Goal: Transaction & Acquisition: Book appointment/travel/reservation

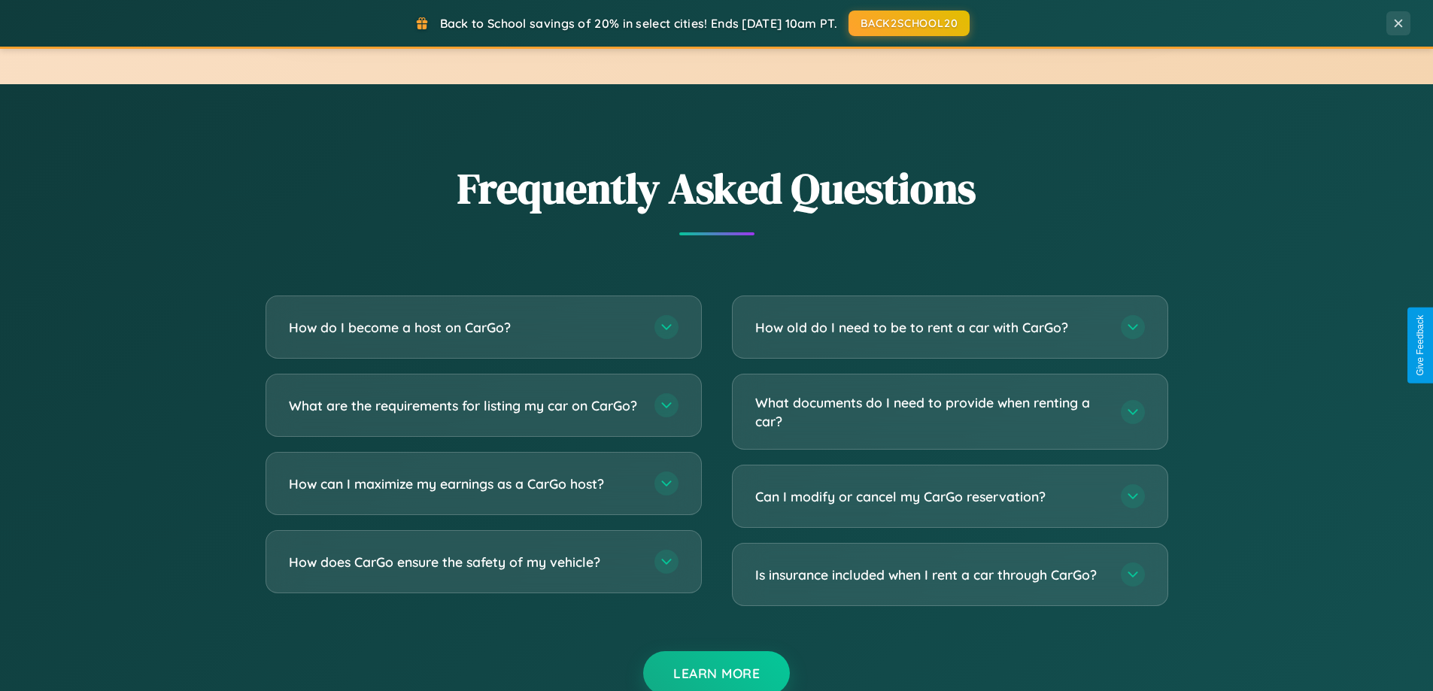
scroll to position [2894, 0]
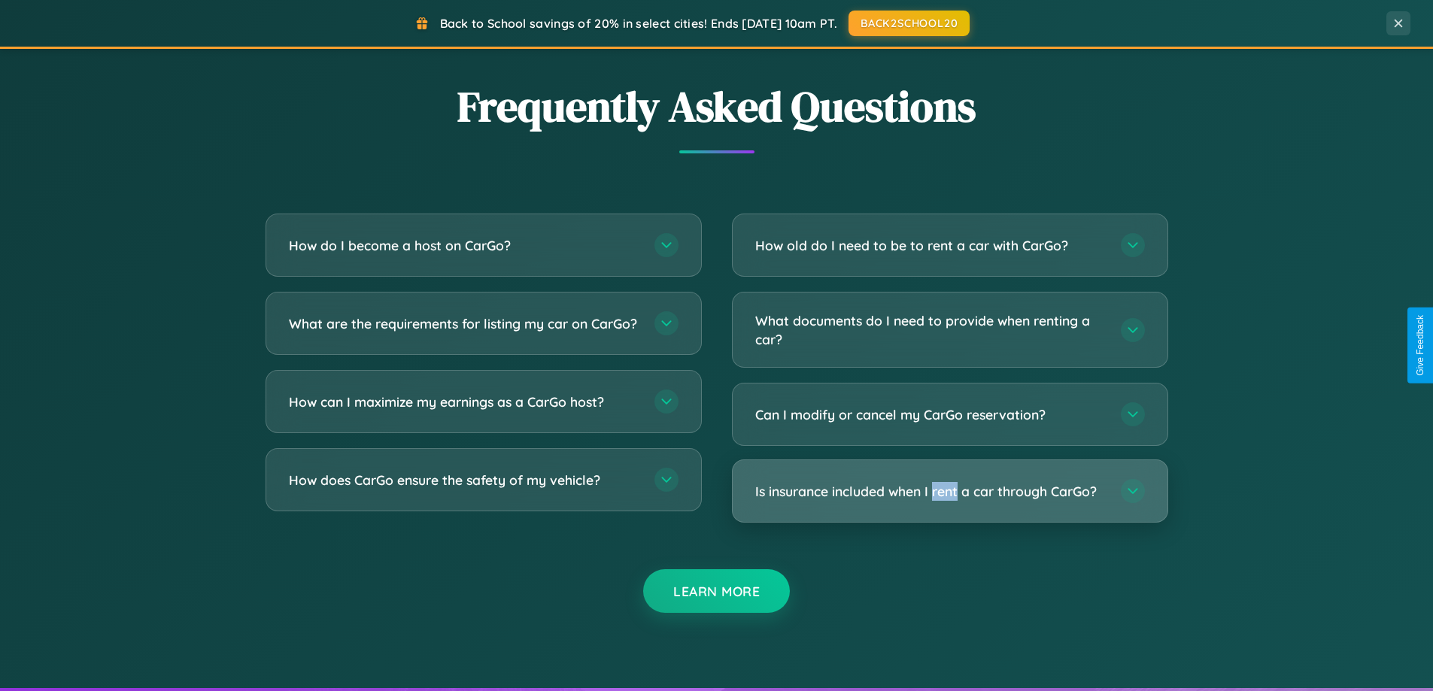
click at [949, 491] on h3 "Is insurance included when I rent a car through CarGo?" at bounding box center [930, 491] width 350 height 19
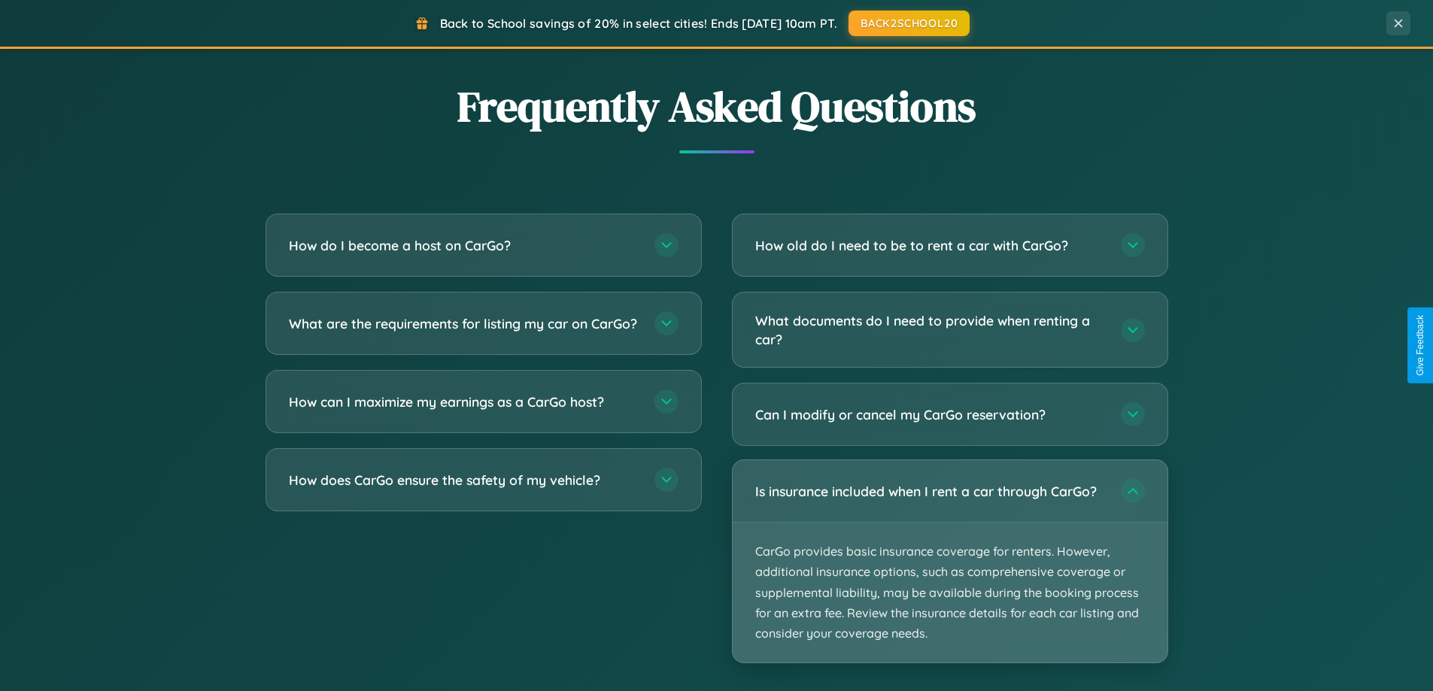
click at [949, 561] on p "CarGo provides basic insurance coverage for renters. However, additional insura…" at bounding box center [950, 593] width 435 height 140
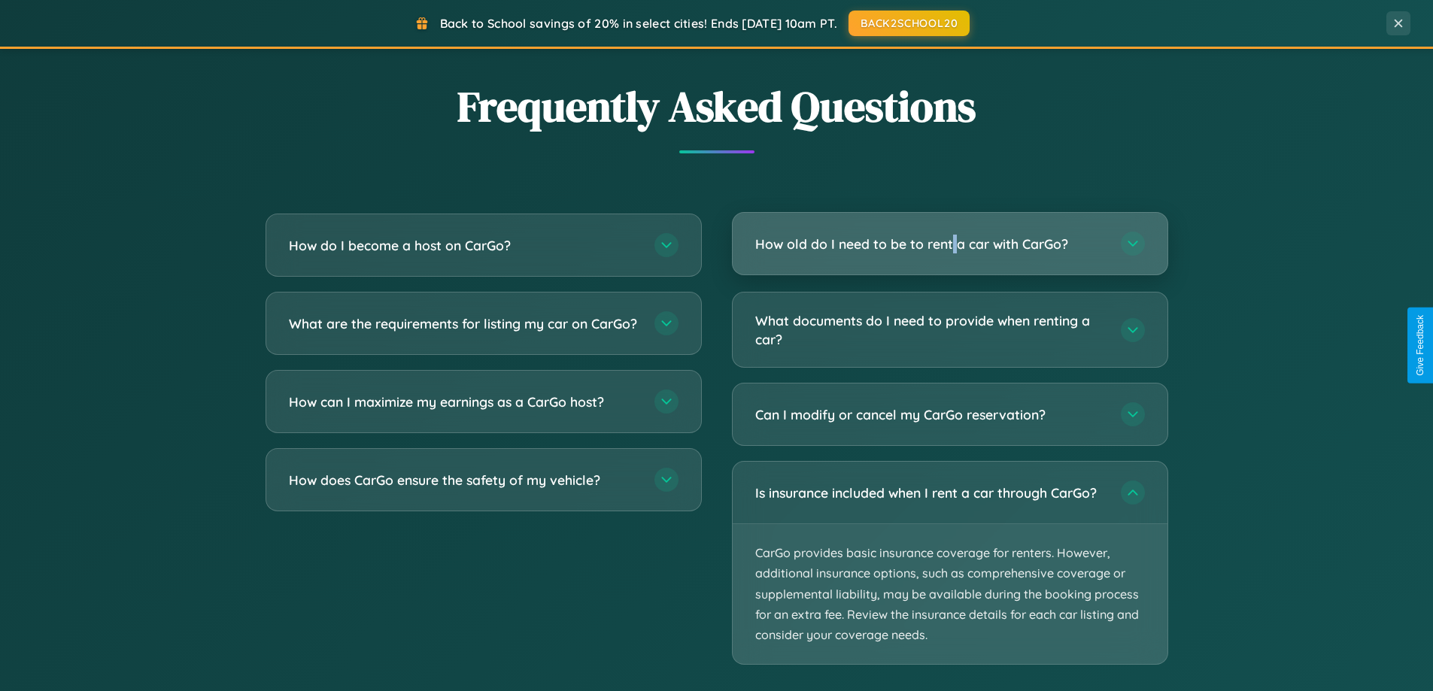
click at [949, 244] on h3 "How old do I need to be to rent a car with CarGo?" at bounding box center [930, 244] width 350 height 19
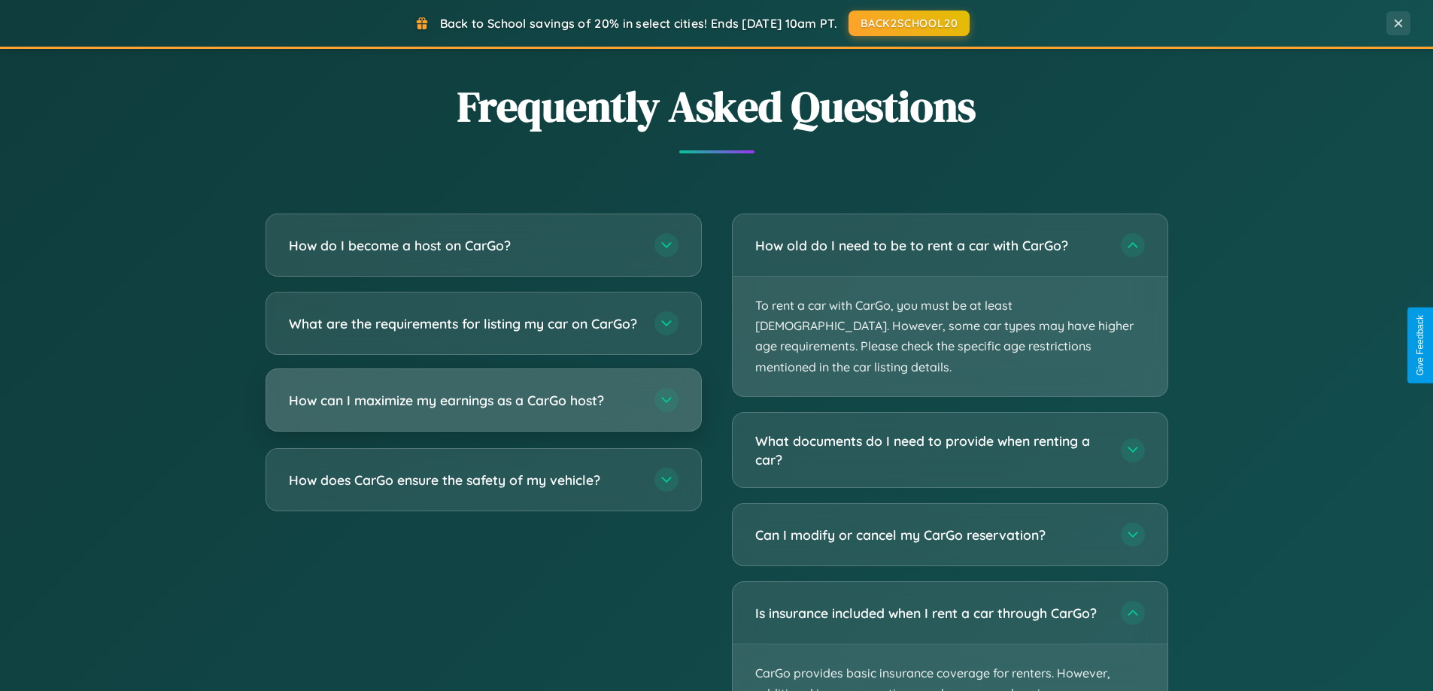
click at [483, 410] on h3 "How can I maximize my earnings as a CarGo host?" at bounding box center [464, 400] width 350 height 19
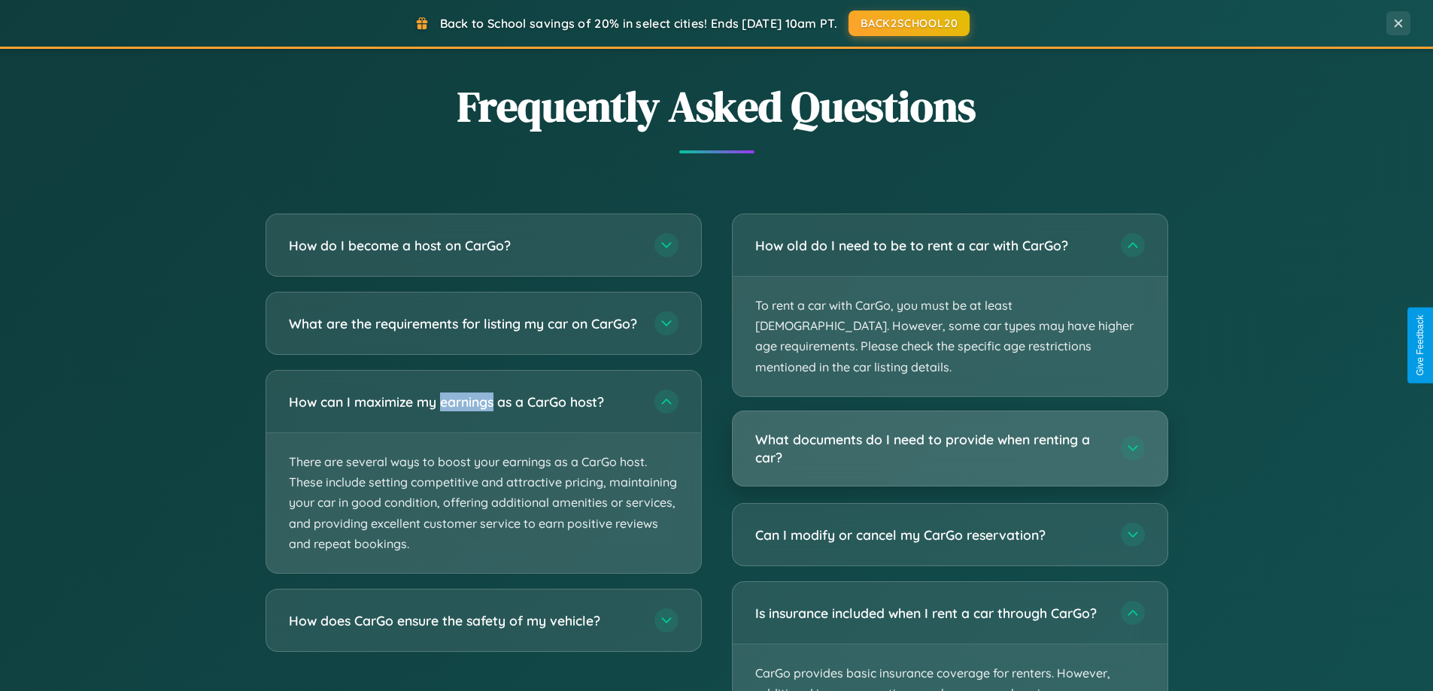
click at [949, 430] on h3 "What documents do I need to provide when renting a car?" at bounding box center [930, 448] width 350 height 37
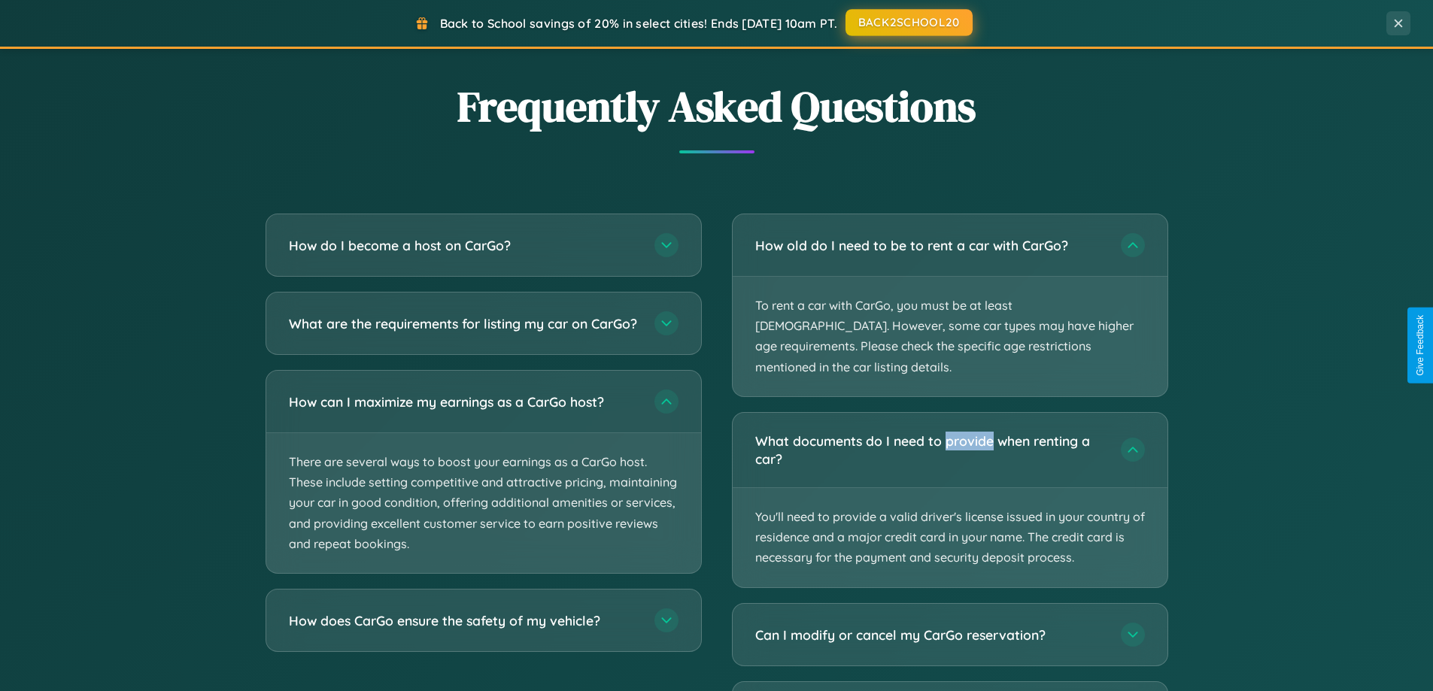
click at [908, 23] on button "BACK2SCHOOL20" at bounding box center [908, 22] width 127 height 27
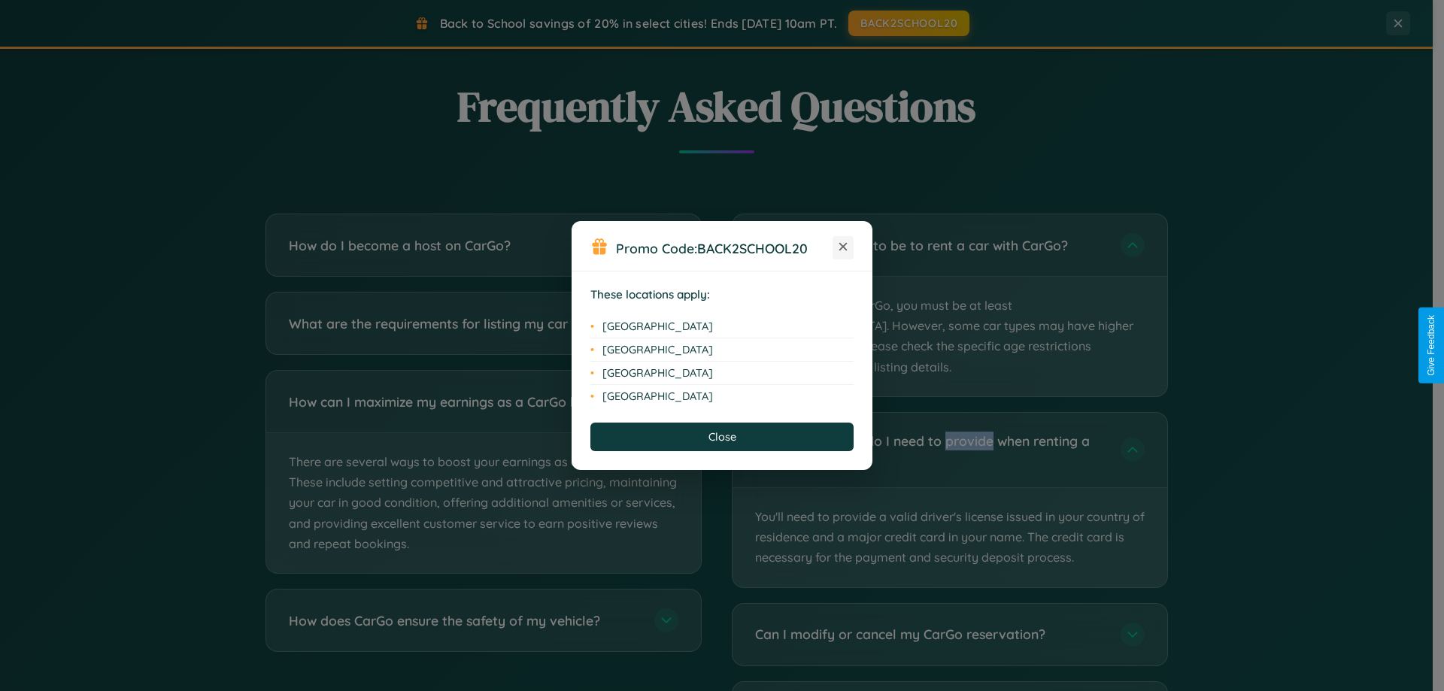
click at [843, 247] on icon at bounding box center [843, 247] width 8 height 8
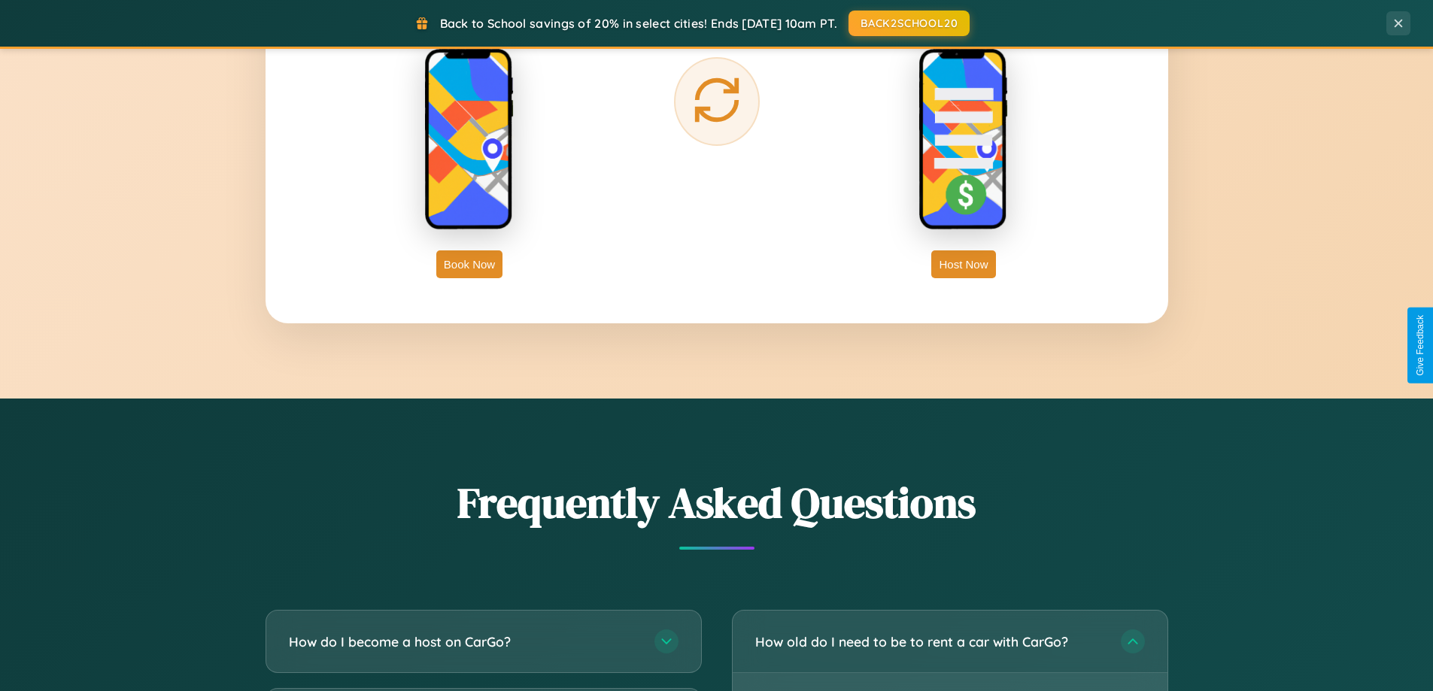
scroll to position [2417, 0]
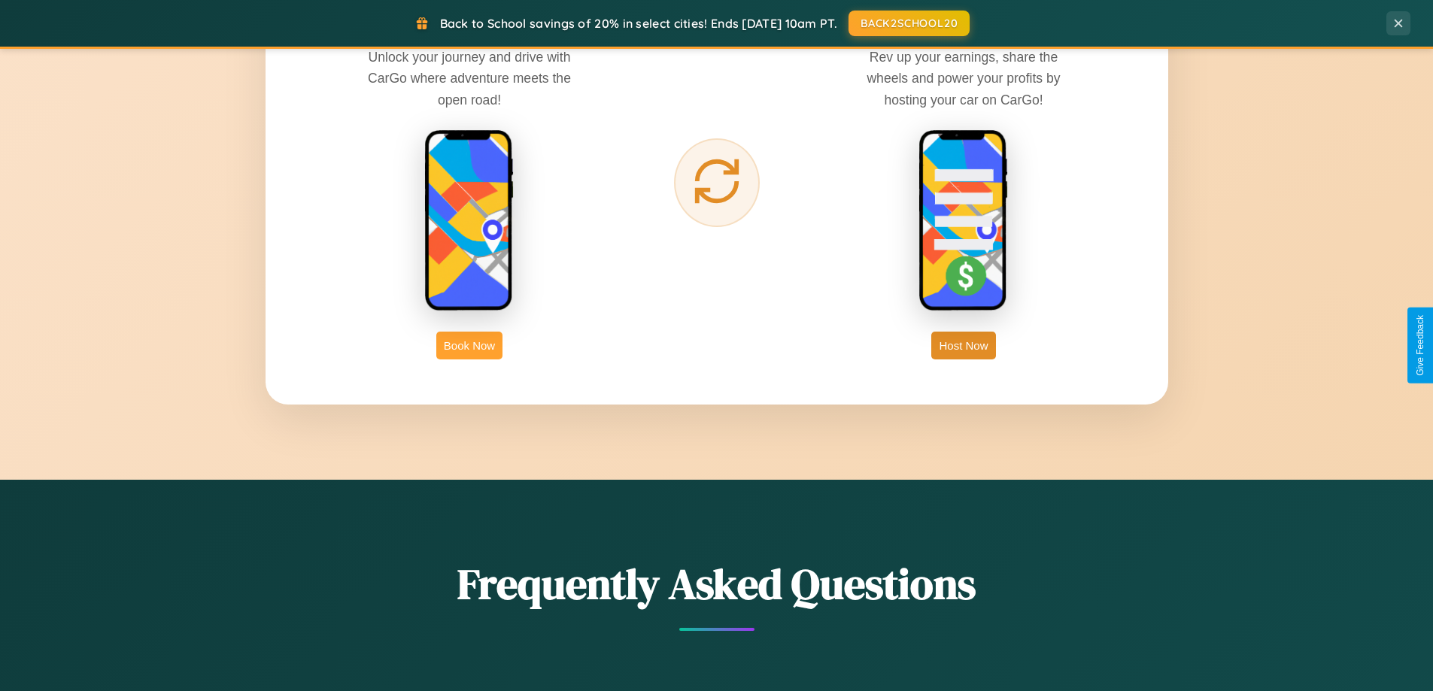
click at [469, 345] on button "Book Now" at bounding box center [469, 346] width 66 height 28
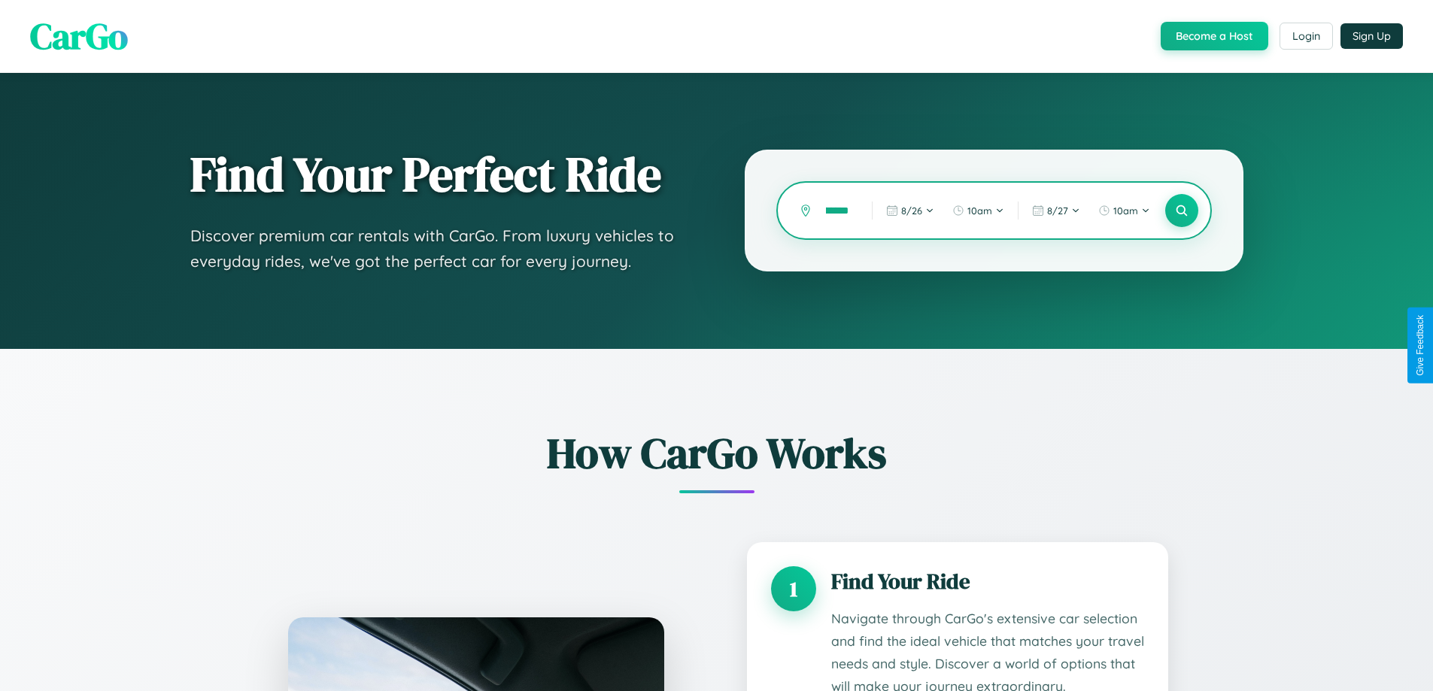
scroll to position [0, 48]
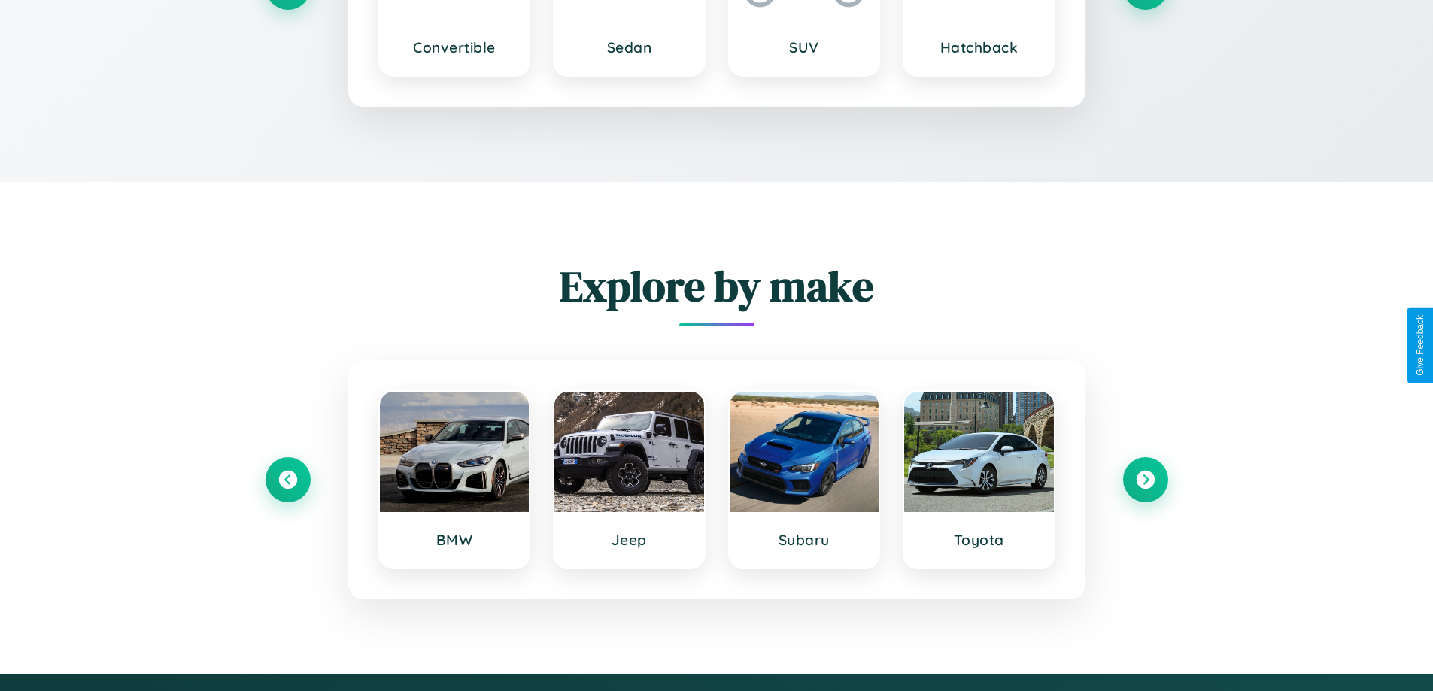
type input "**********"
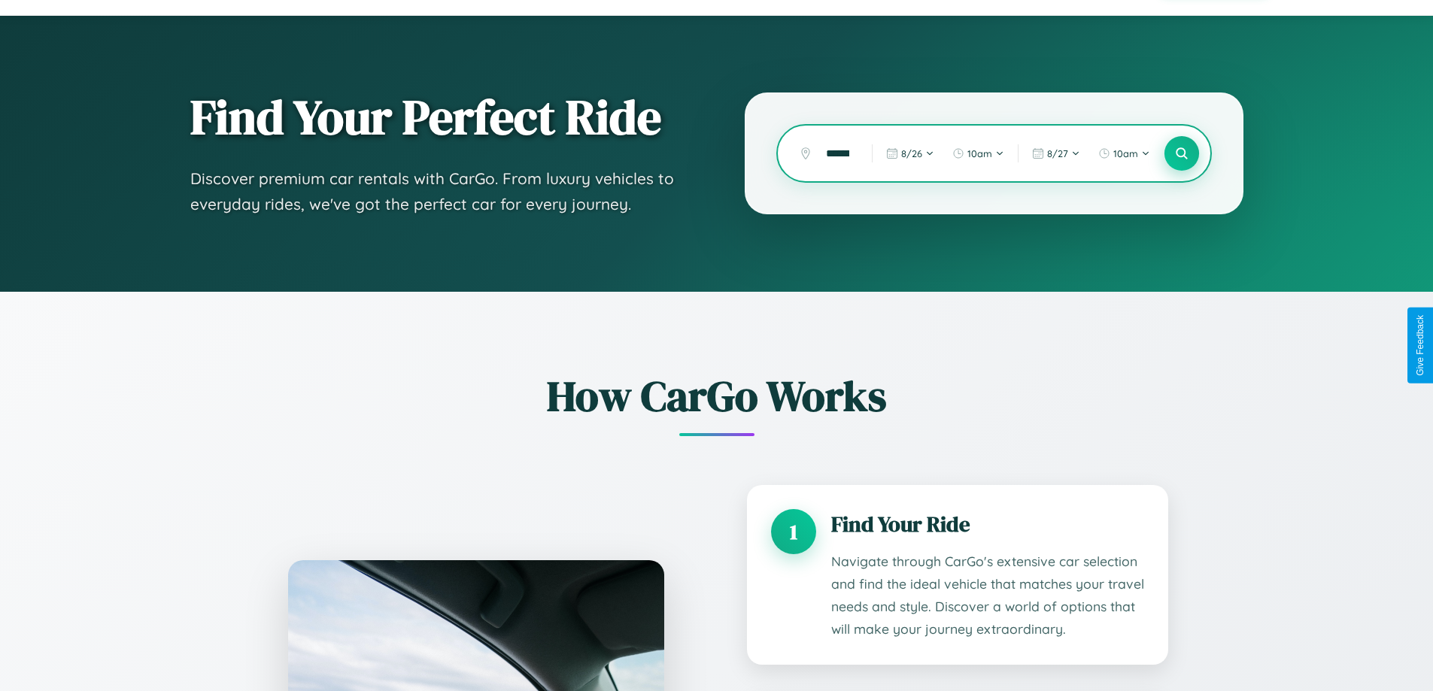
click at [1181, 153] on icon at bounding box center [1181, 154] width 14 height 14
